Goal: Task Accomplishment & Management: Use online tool/utility

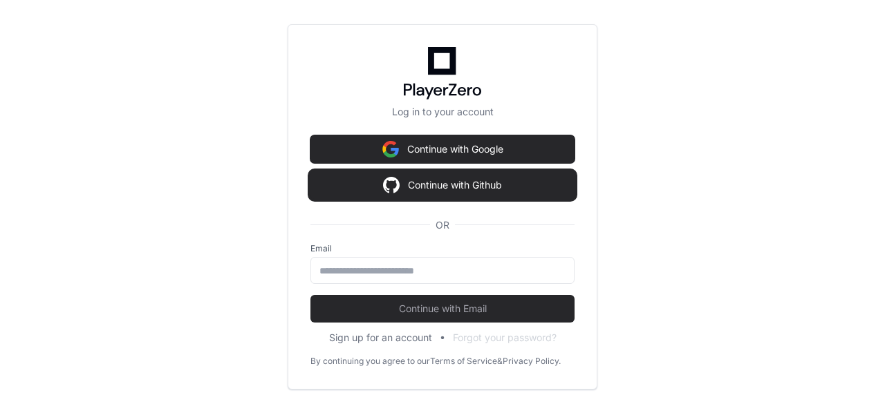
click at [449, 187] on button "Continue with Github" at bounding box center [442, 185] width 264 height 28
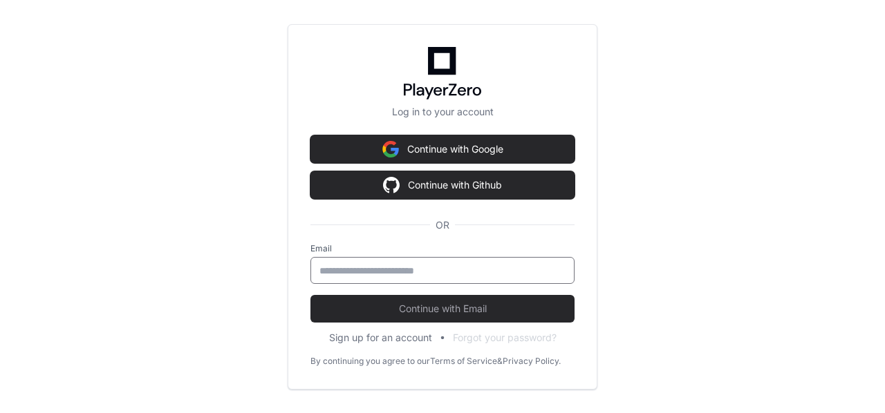
click at [415, 272] on input "email" at bounding box center [442, 271] width 246 height 14
type input "**********"
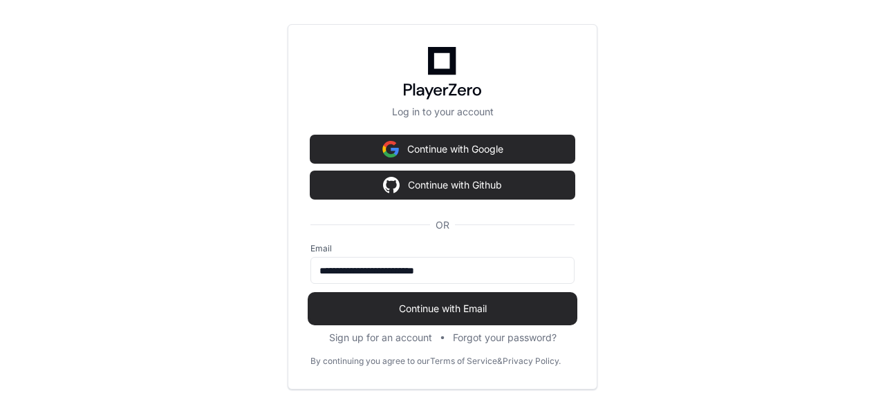
click at [435, 310] on span "Continue with Email" at bounding box center [442, 309] width 264 height 14
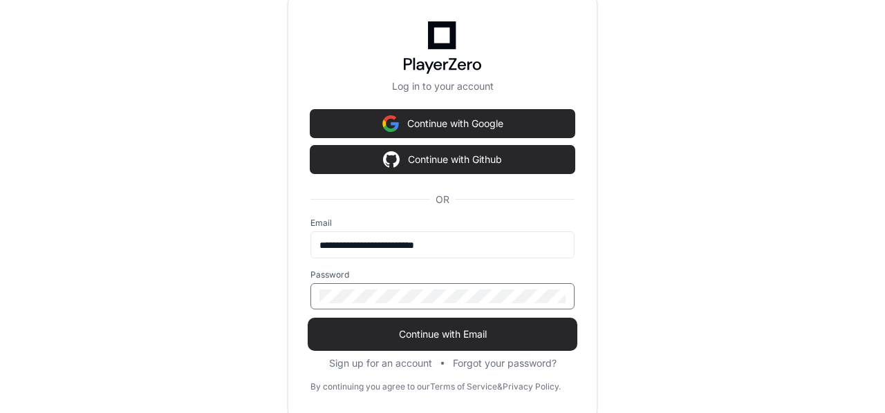
click at [310, 321] on button "Continue with Email" at bounding box center [442, 335] width 264 height 28
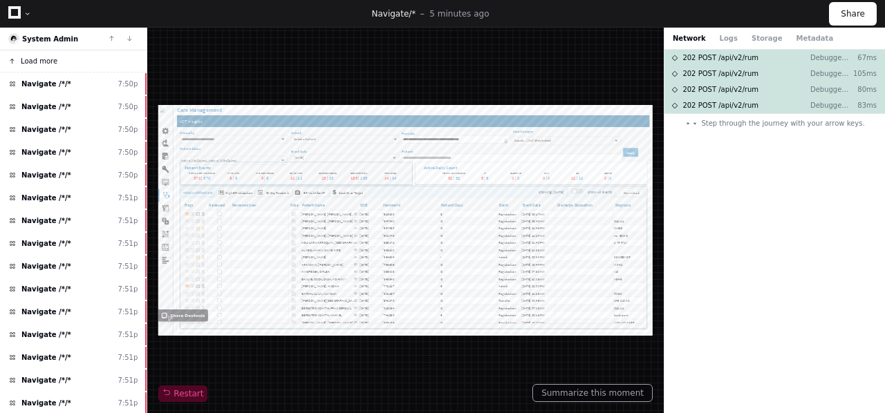
click at [31, 57] on span "Load more" at bounding box center [39, 61] width 37 height 10
click at [41, 102] on span "Navigate /*/*" at bounding box center [46, 107] width 50 height 10
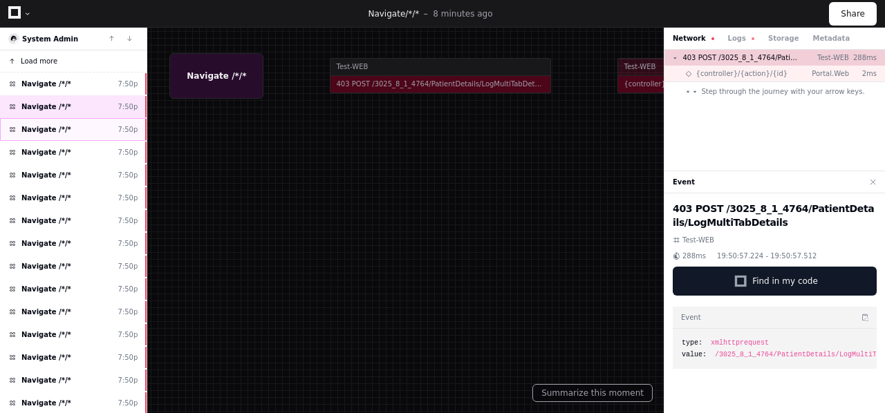
click at [39, 126] on span "Navigate /*/*" at bounding box center [46, 129] width 50 height 10
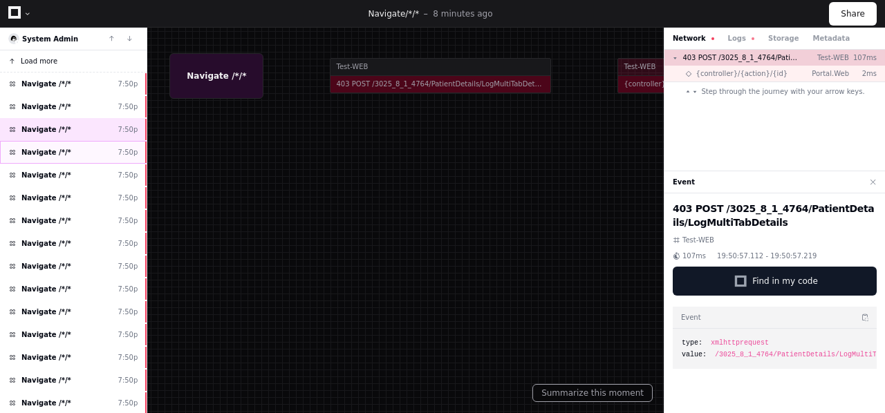
click at [41, 148] on span "Navigate /*/*" at bounding box center [46, 152] width 50 height 10
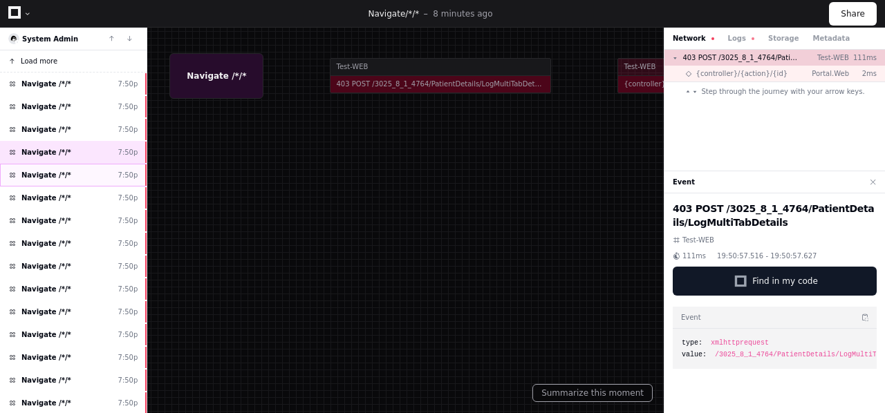
click at [44, 167] on div "Navigate /*/* 7:50p" at bounding box center [73, 175] width 147 height 23
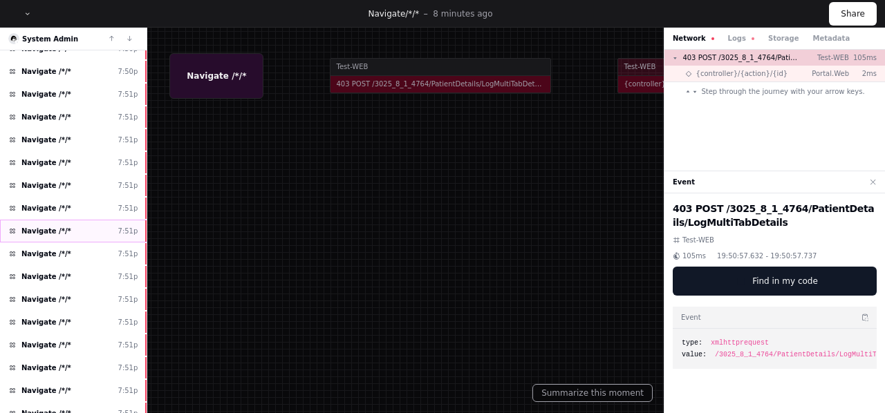
scroll to position [446, 0]
click at [53, 203] on span "Navigate /*/*" at bounding box center [46, 208] width 50 height 10
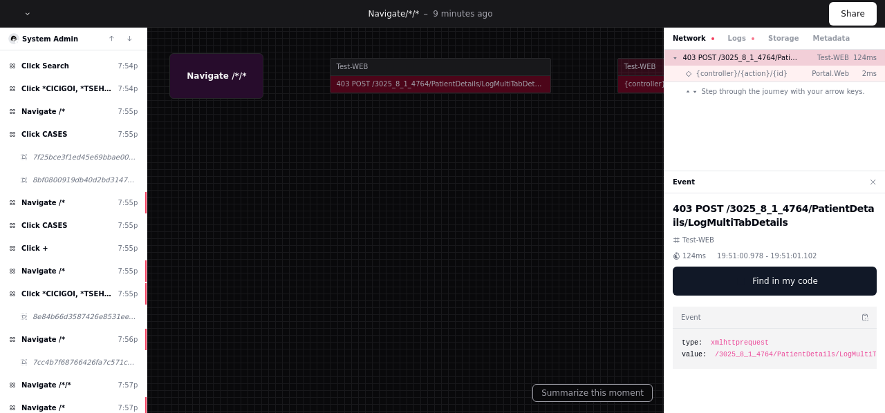
scroll to position [1178, 0]
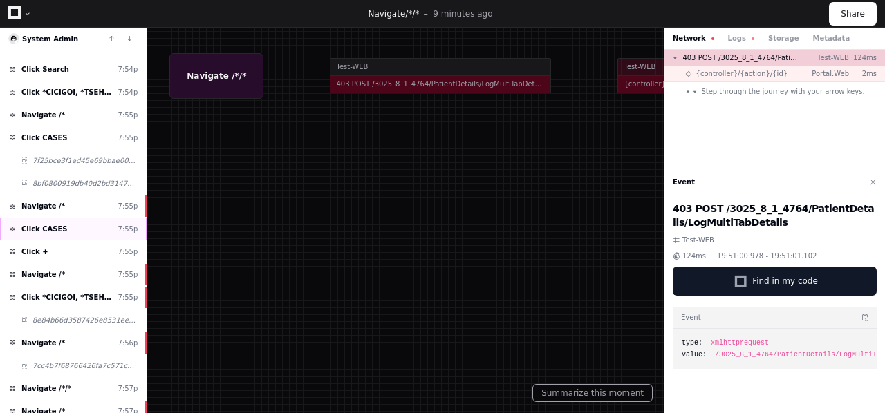
click at [51, 230] on span "Click CASES" at bounding box center [44, 229] width 46 height 10
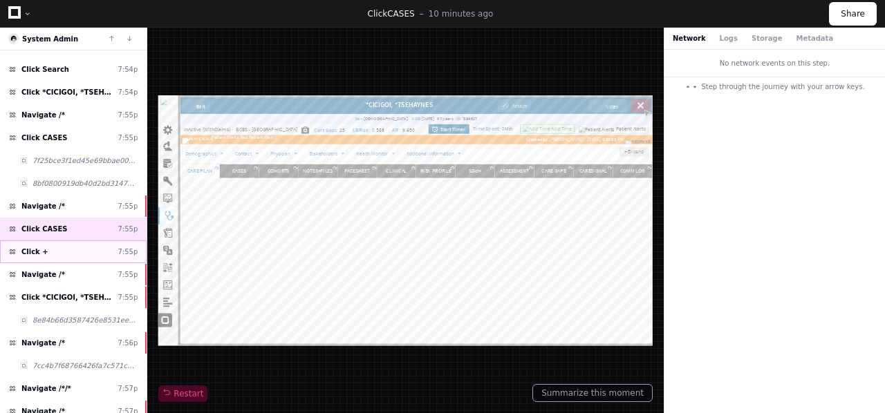
click at [43, 252] on div "Click + 7:55p" at bounding box center [73, 252] width 147 height 23
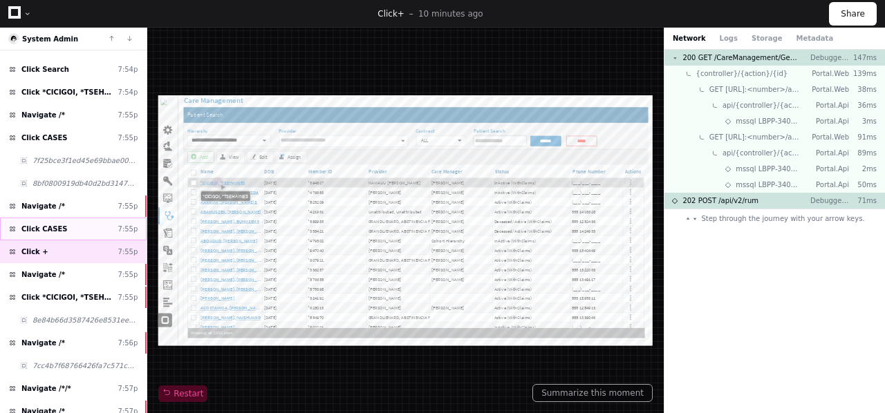
click at [50, 227] on span "Click CASES" at bounding box center [44, 229] width 46 height 10
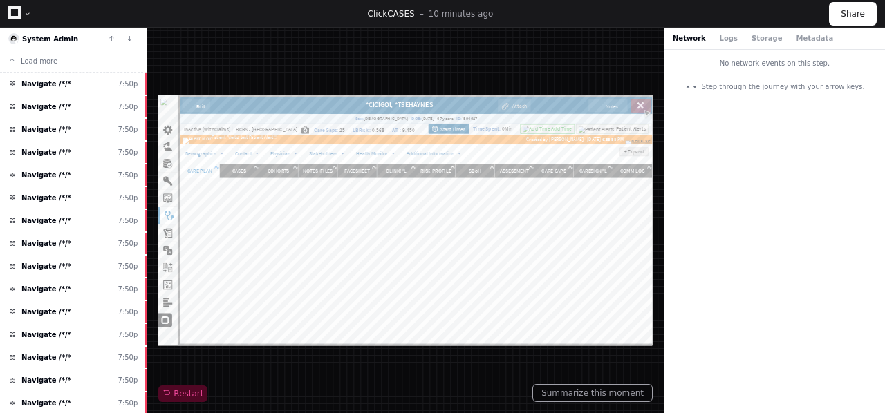
scroll to position [1178, 0]
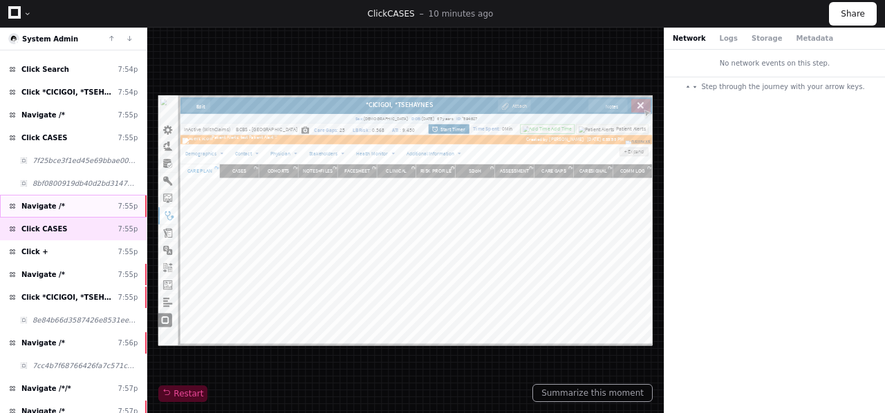
click at [45, 205] on span "Navigate /*" at bounding box center [43, 206] width 44 height 10
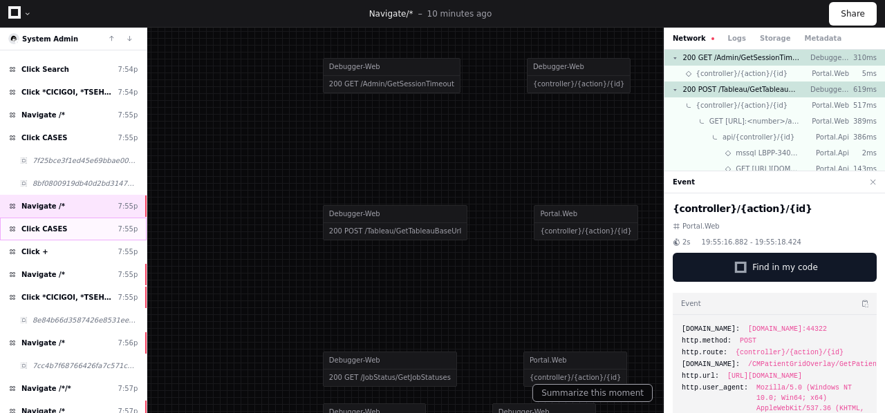
click at [56, 224] on span "Click CASES" at bounding box center [44, 229] width 46 height 10
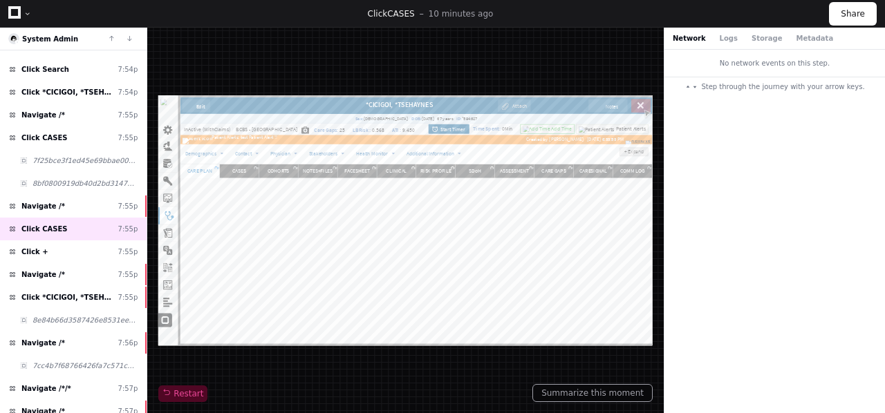
click at [722, 32] on div "Network Logs Storage Metadata" at bounding box center [774, 39] width 220 height 22
click at [724, 37] on button "Logs" at bounding box center [728, 38] width 18 height 10
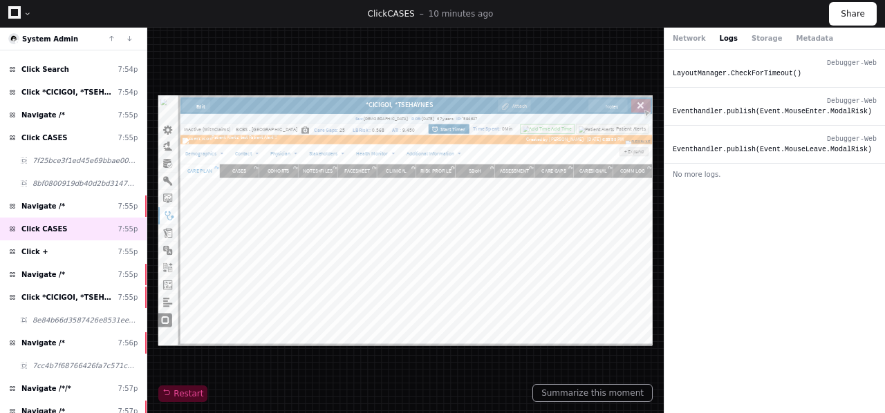
click at [770, 35] on div "Network Logs Storage Metadata" at bounding box center [752, 38] width 160 height 10
click at [757, 41] on button "Storage" at bounding box center [766, 38] width 30 height 10
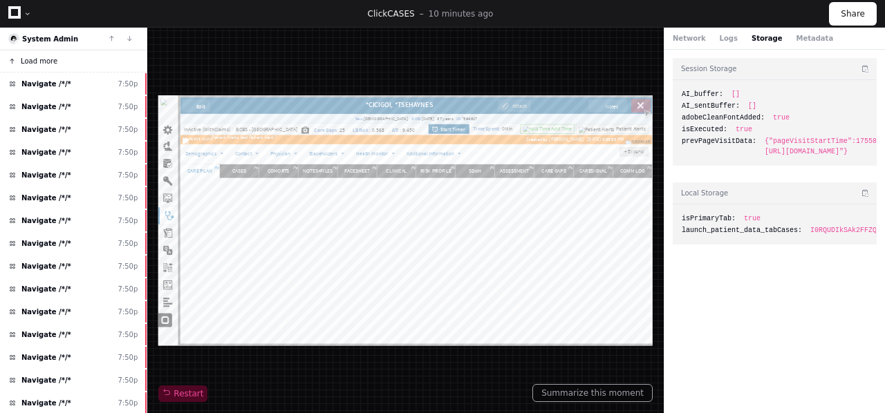
click at [37, 67] on button "Load more" at bounding box center [73, 61] width 147 height 22
click at [39, 63] on span "Load more" at bounding box center [39, 61] width 37 height 10
click at [131, 40] on button at bounding box center [129, 39] width 18 height 18
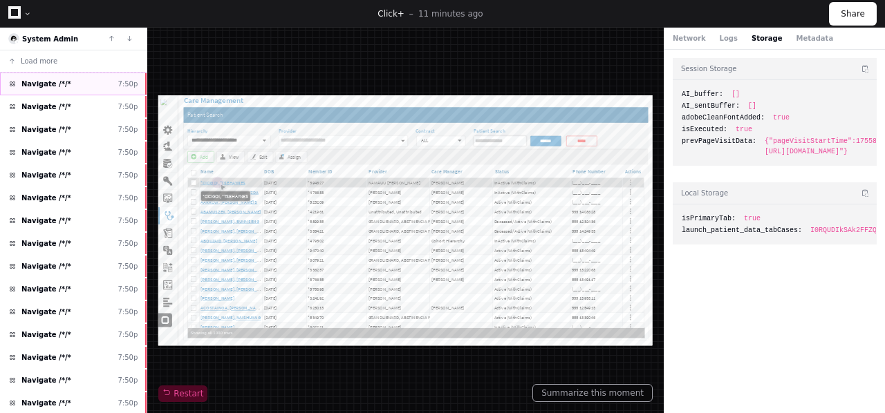
click at [50, 84] on span "Navigate /*/*" at bounding box center [46, 84] width 50 height 10
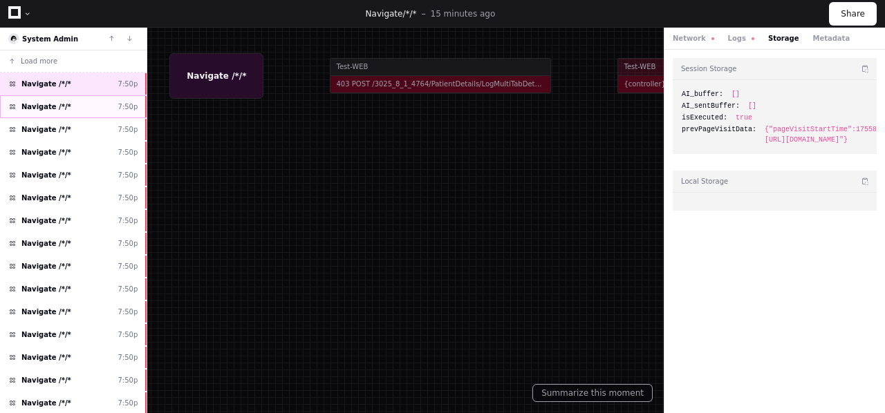
click at [46, 109] on span "Navigate /*/*" at bounding box center [46, 107] width 50 height 10
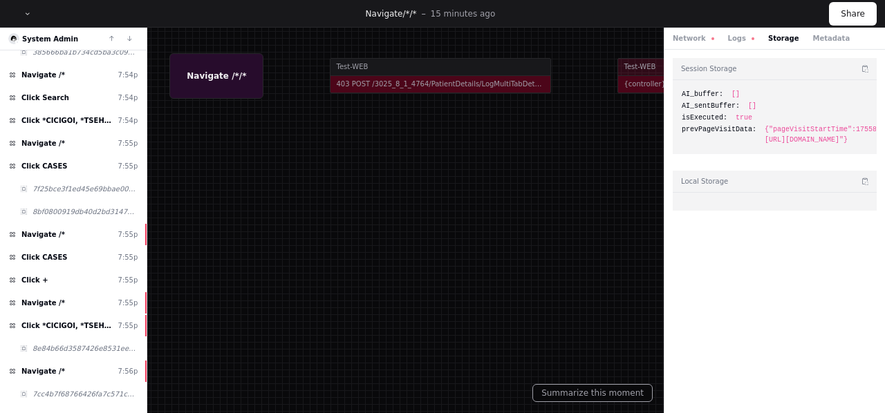
scroll to position [2178, 0]
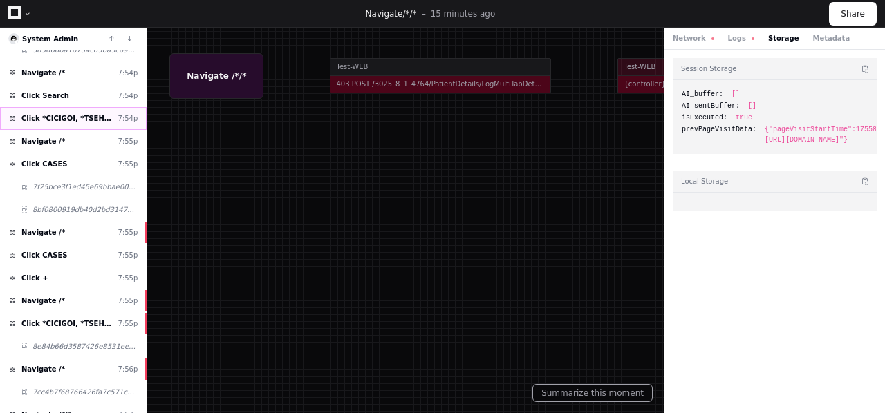
click at [55, 116] on span "Click *CICIGOI, *TSEHAYNES" at bounding box center [66, 118] width 91 height 10
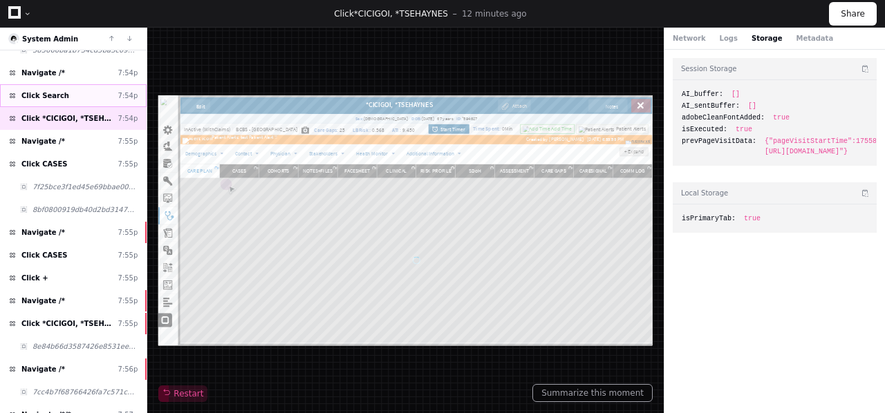
click at [46, 94] on span "Click Search" at bounding box center [45, 96] width 48 height 10
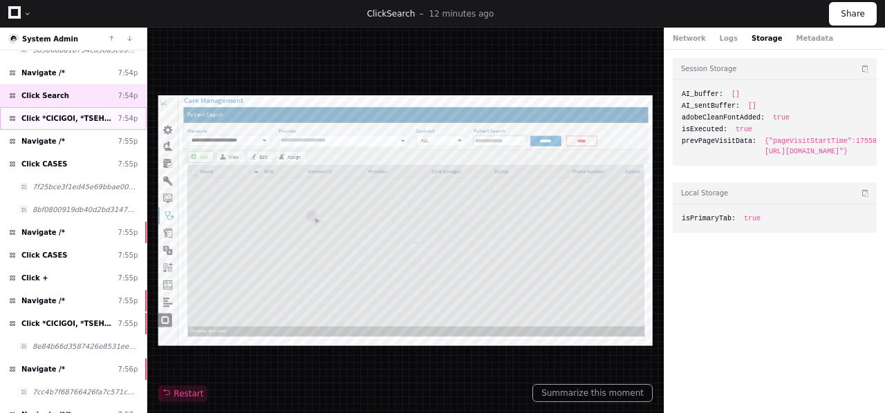
click at [46, 121] on span "Click *CICIGOI, *TSEHAYNES" at bounding box center [66, 118] width 91 height 10
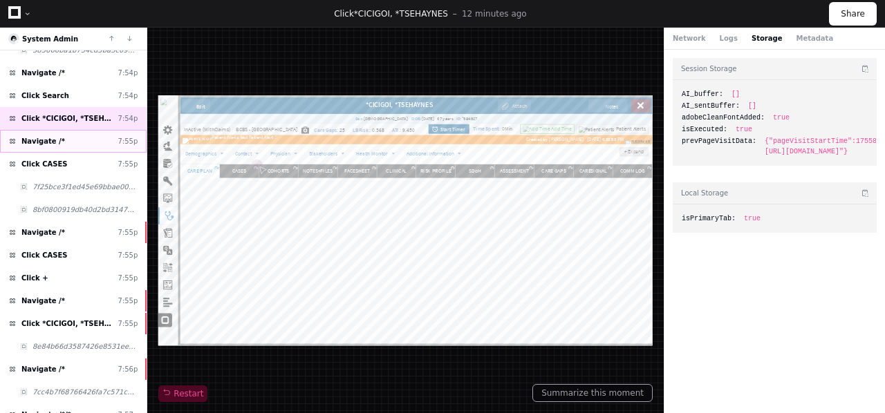
click at [47, 141] on span "Navigate /*" at bounding box center [43, 141] width 44 height 10
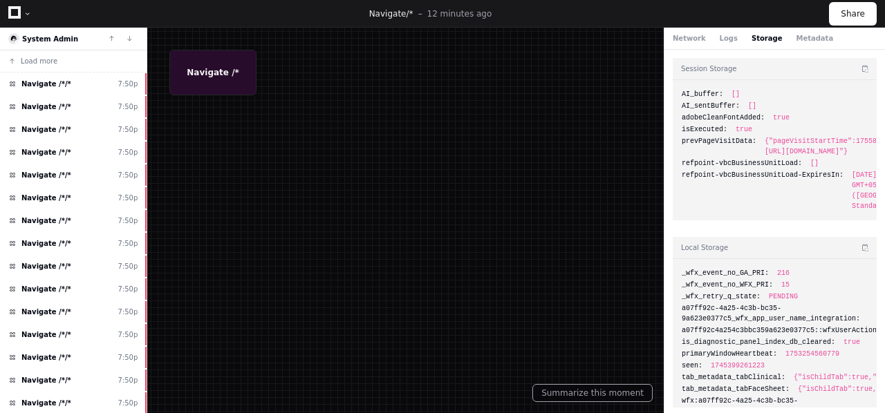
scroll to position [2178, 0]
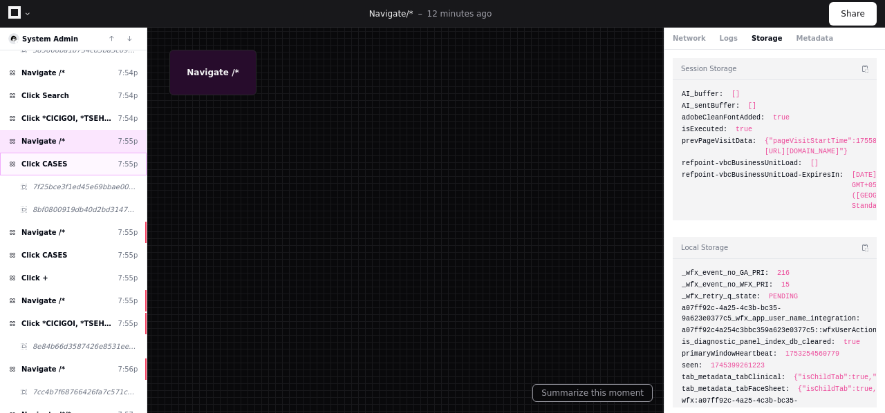
click at [50, 161] on span "Click CASES" at bounding box center [44, 164] width 46 height 10
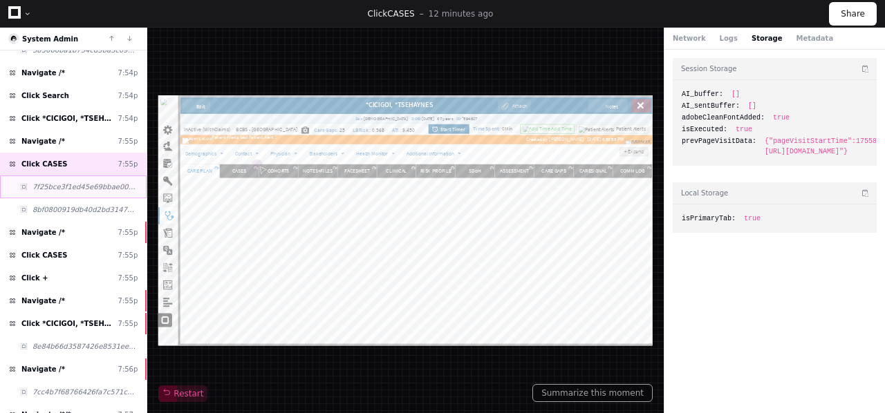
click at [52, 184] on span "7f25bce3f1ed45e69bbae009faa38c0c" at bounding box center [84, 187] width 105 height 10
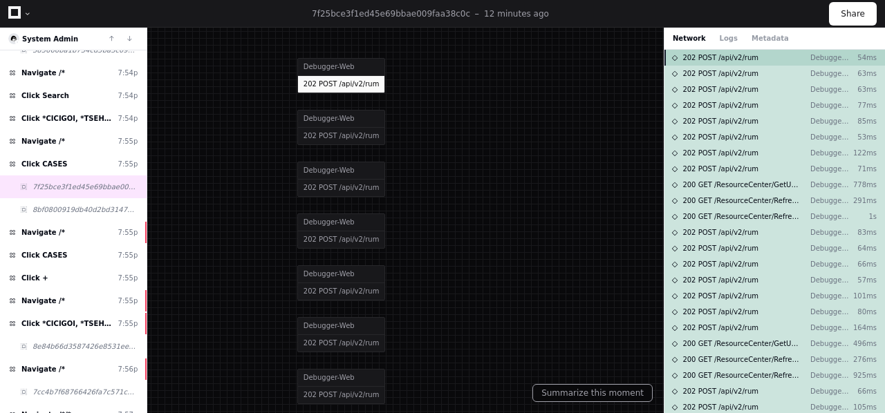
click at [722, 59] on span "202 POST /api/v2/rum" at bounding box center [720, 58] width 76 height 10
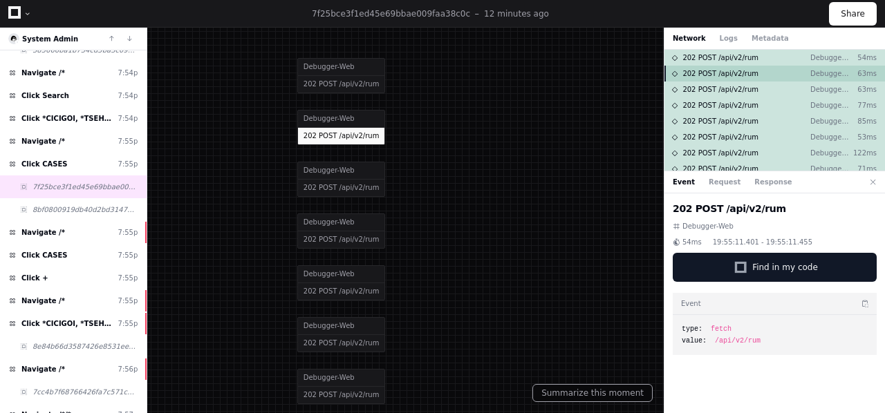
click at [728, 78] on span "202 POST /api/v2/rum" at bounding box center [720, 73] width 76 height 10
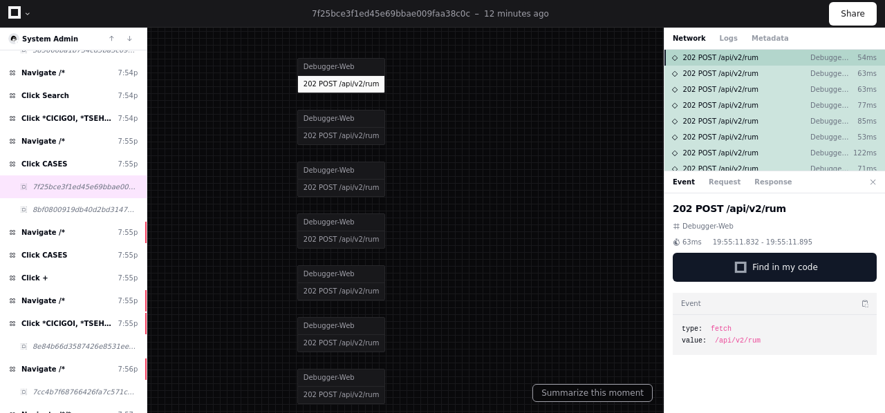
click at [731, 62] on span "202 POST /api/v2/rum" at bounding box center [720, 58] width 76 height 10
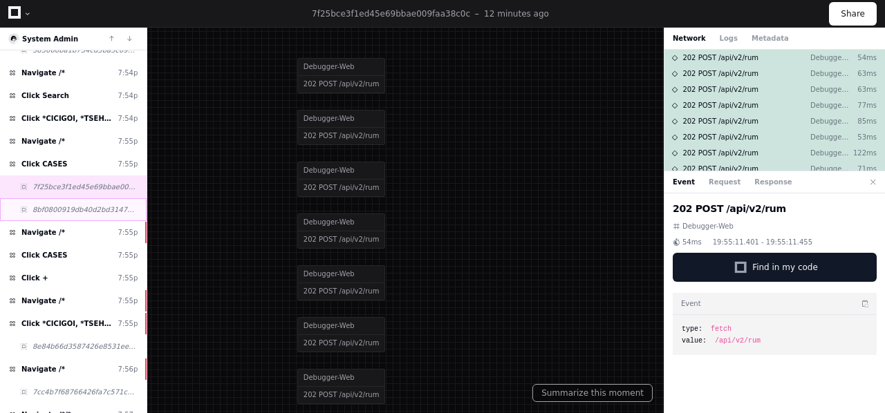
click at [57, 211] on span "8bf0800919db40d2bd3147d851d82760" at bounding box center [84, 210] width 105 height 10
